Goal: Find specific page/section: Find specific page/section

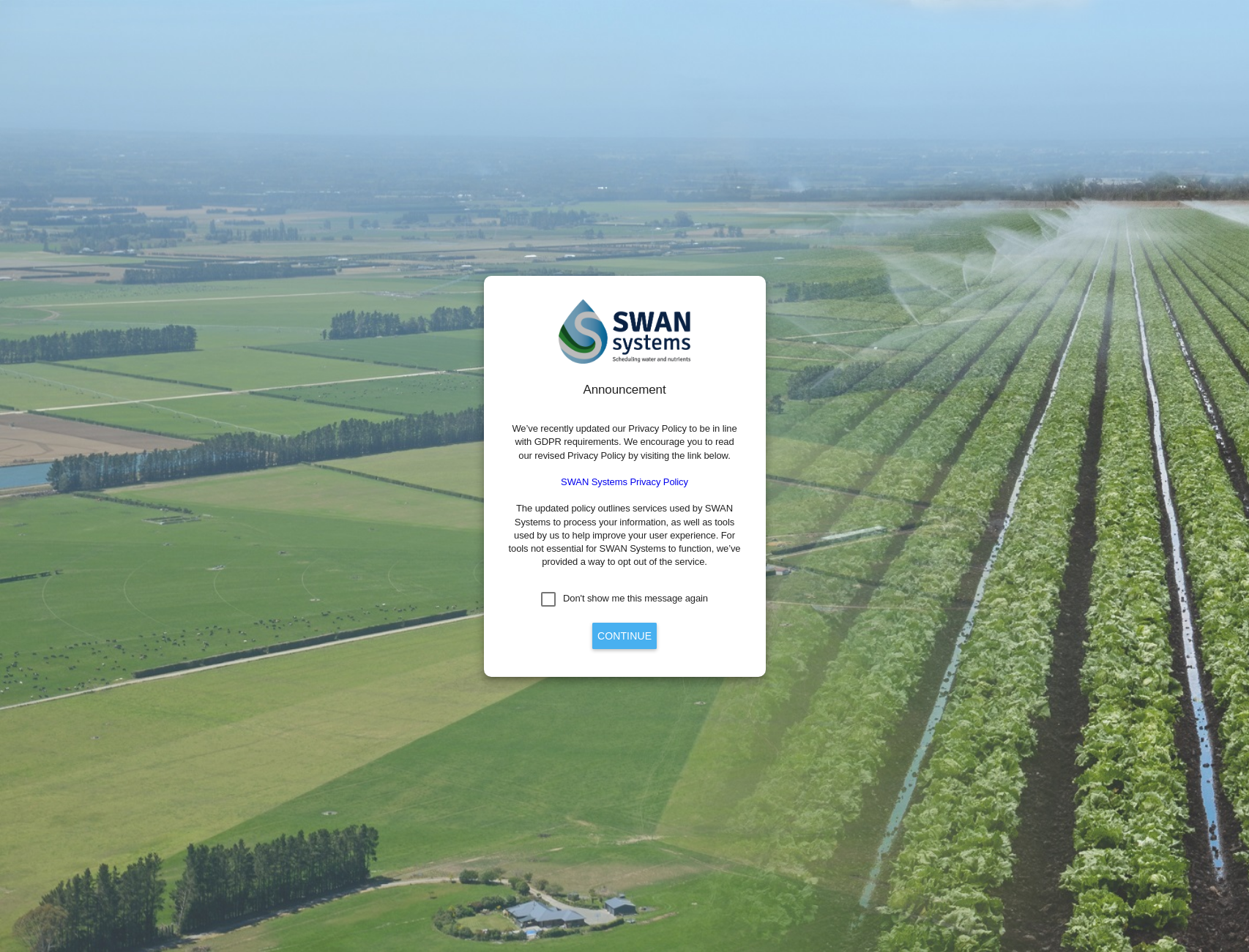
click at [621, 631] on button "Continue" at bounding box center [624, 635] width 64 height 26
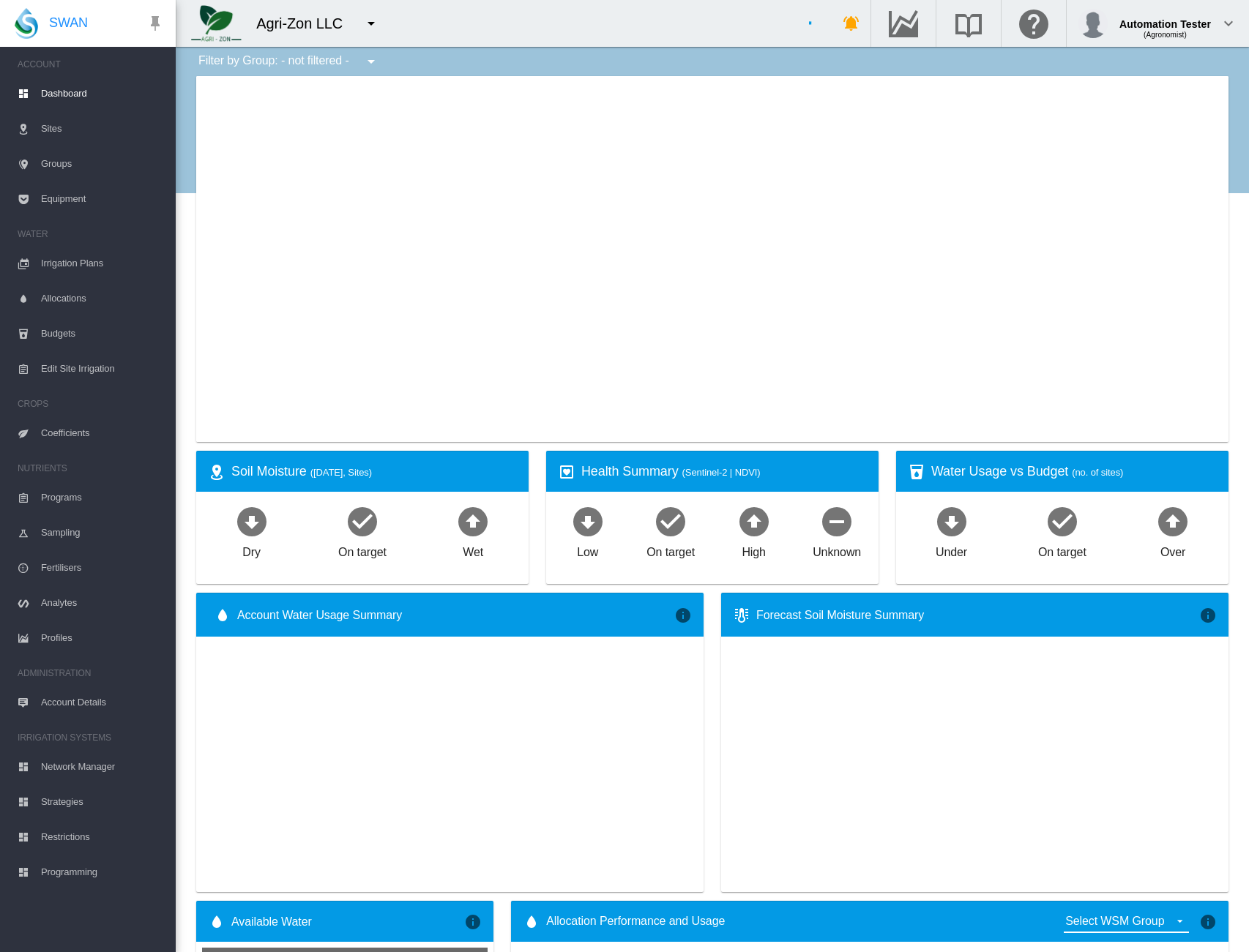
type input "**********"
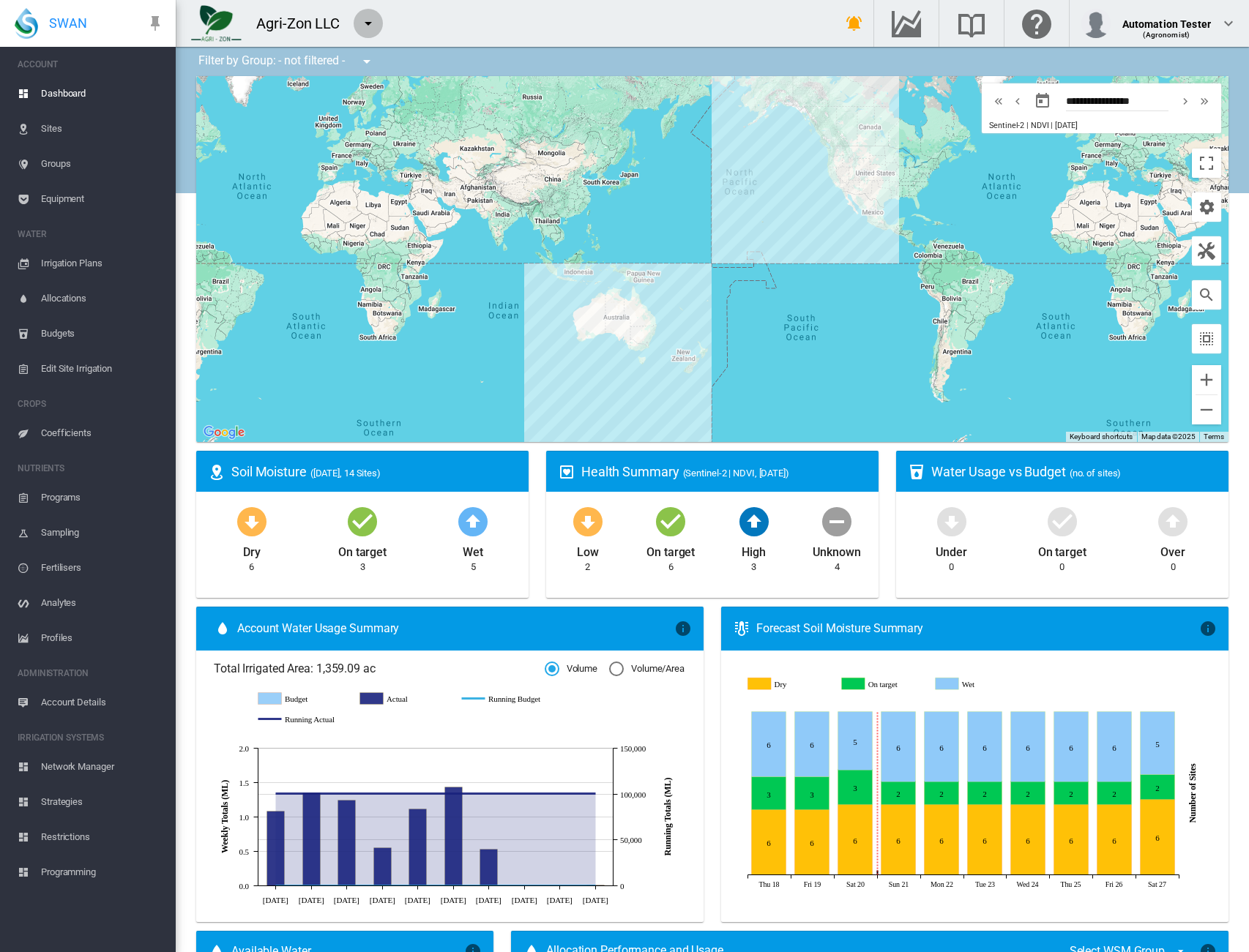
click at [364, 23] on md-icon "icon-menu-down" at bounding box center [368, 23] width 18 height 17
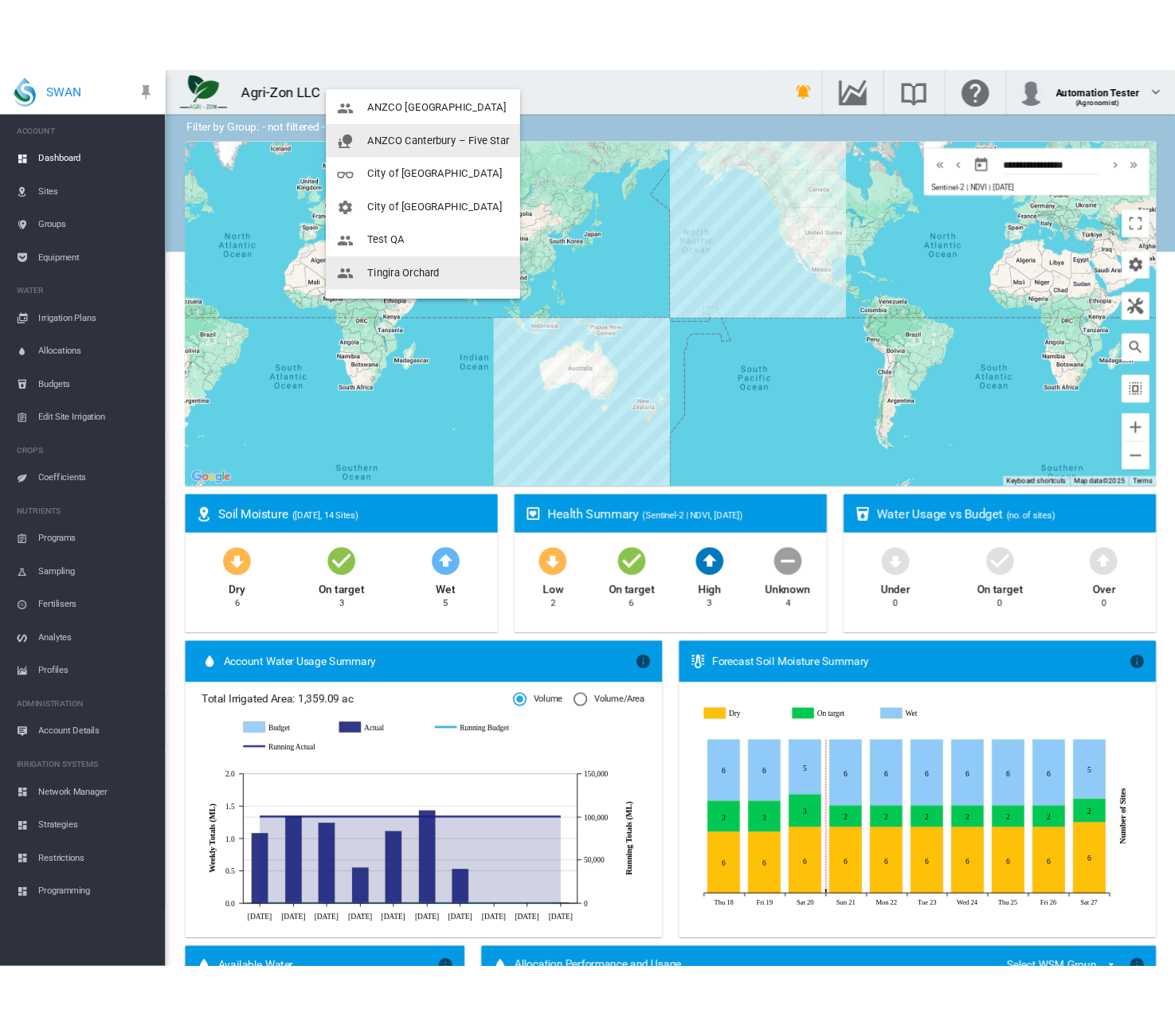
scroll to position [229, 0]
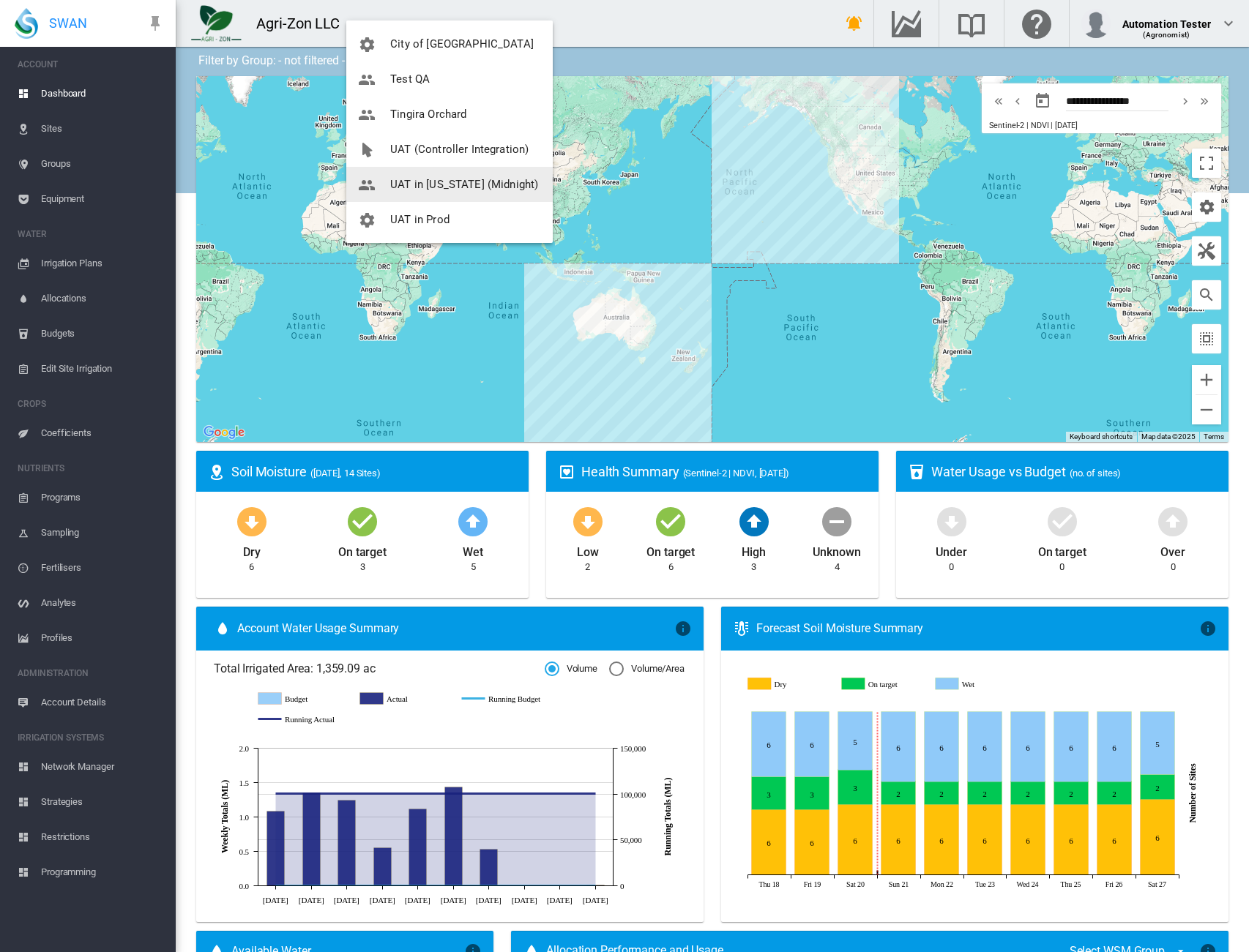
click at [411, 182] on span "UAT in [US_STATE] (Midnight)" at bounding box center [465, 185] width 148 height 14
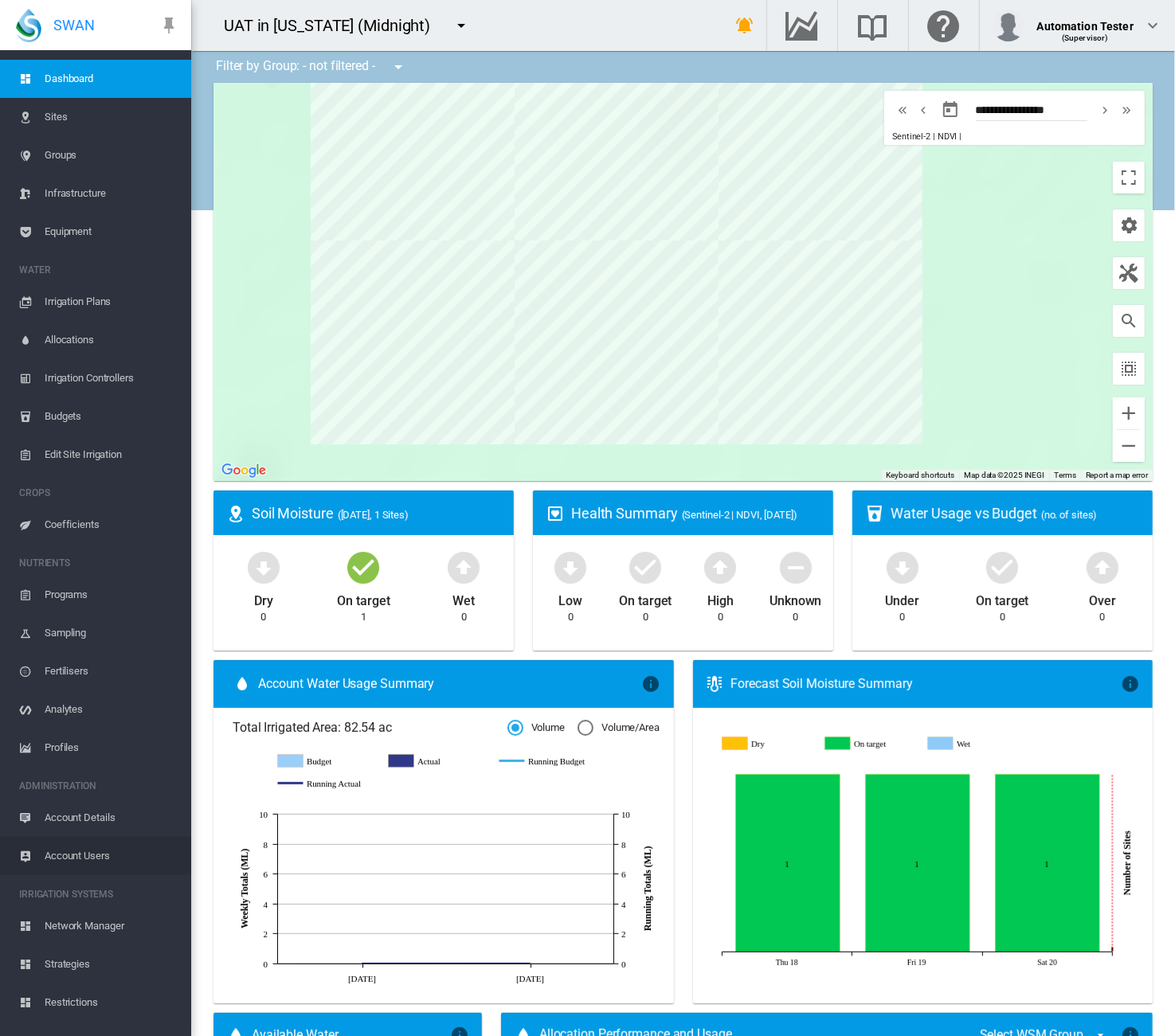
scroll to position [46, 0]
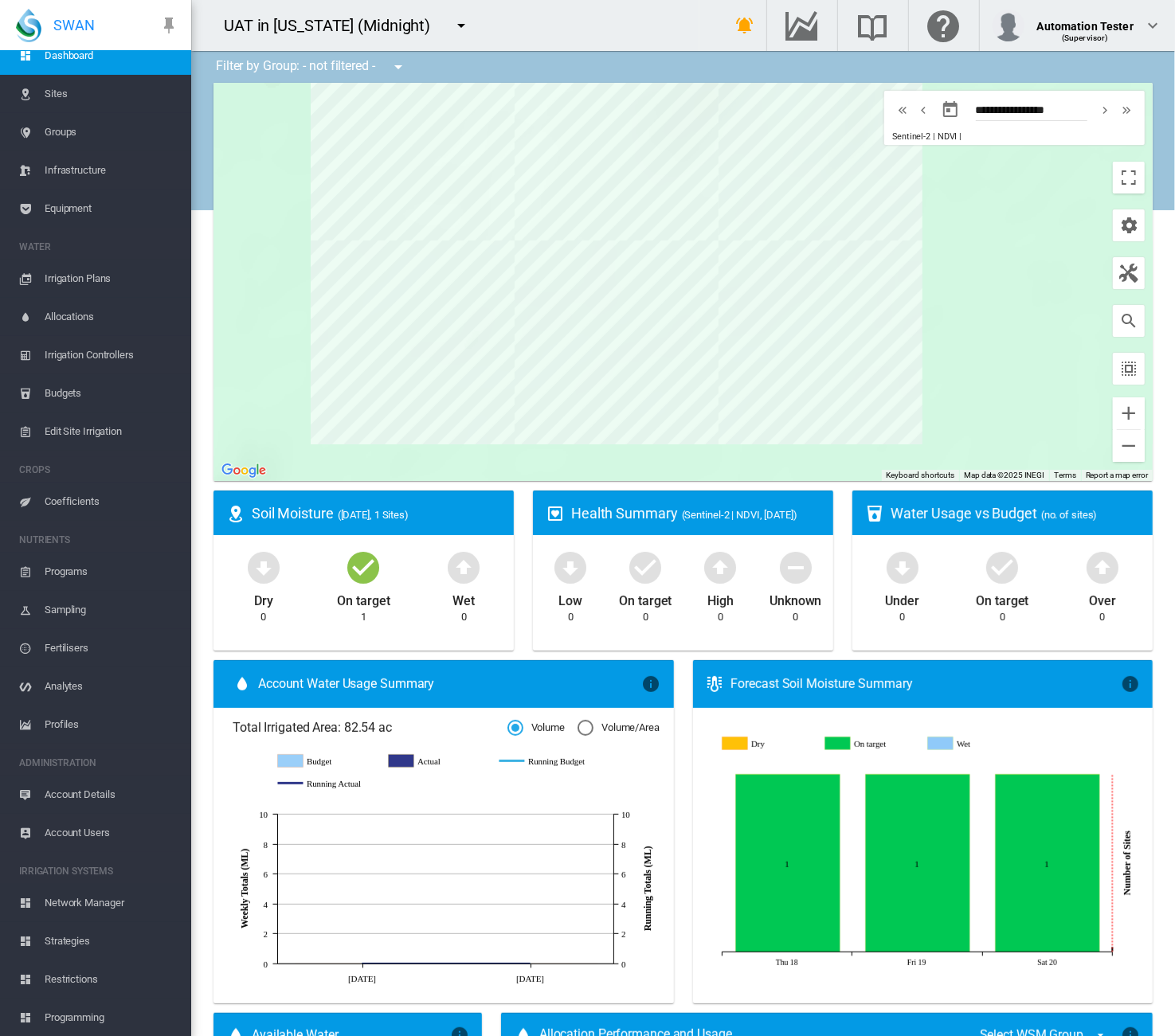
click at [74, 904] on span "Network Manager" at bounding box center [112, 904] width 134 height 38
